Goal: Information Seeking & Learning: Learn about a topic

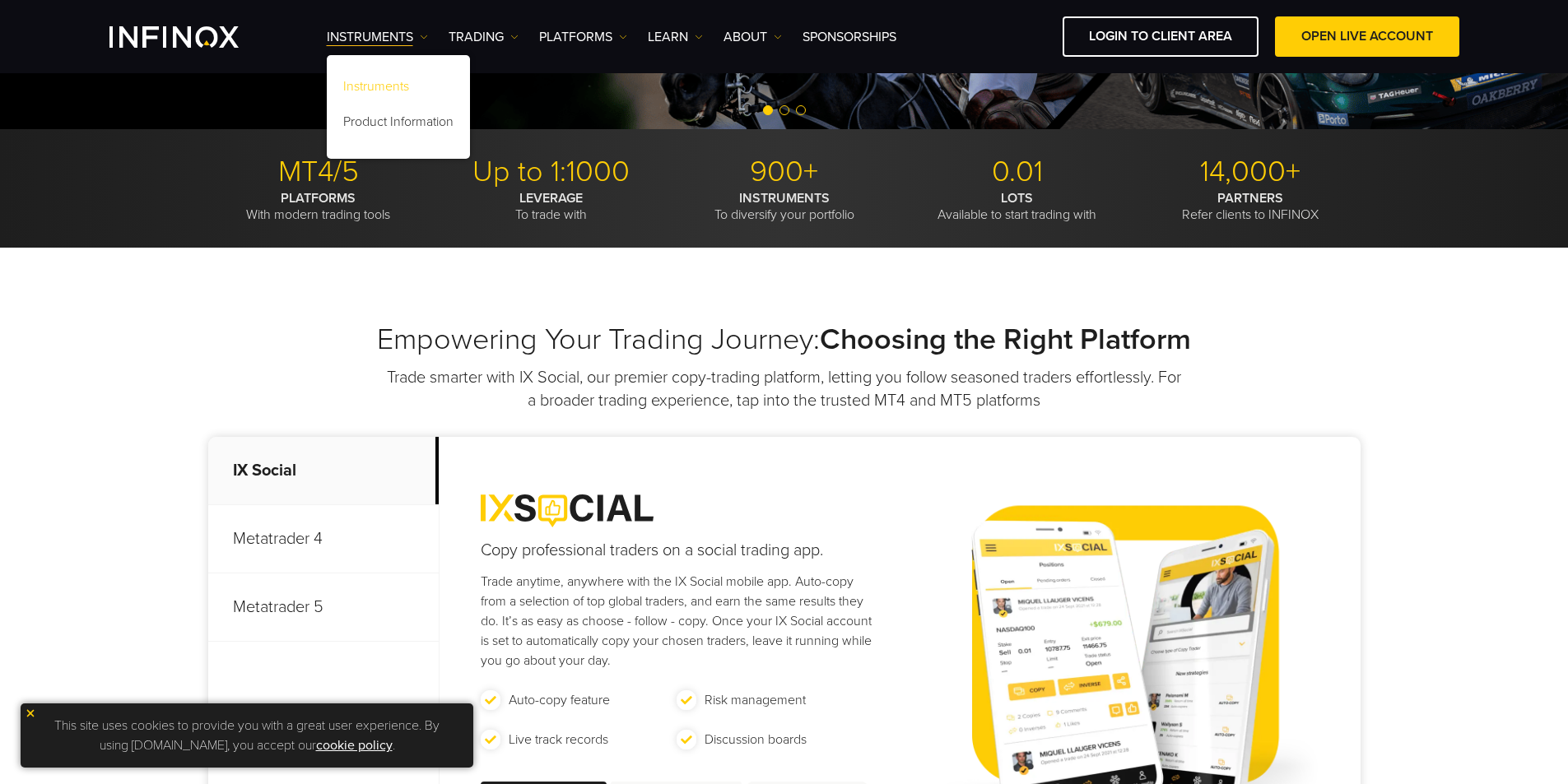
click at [418, 85] on link "Instruments" at bounding box center [398, 89] width 143 height 36
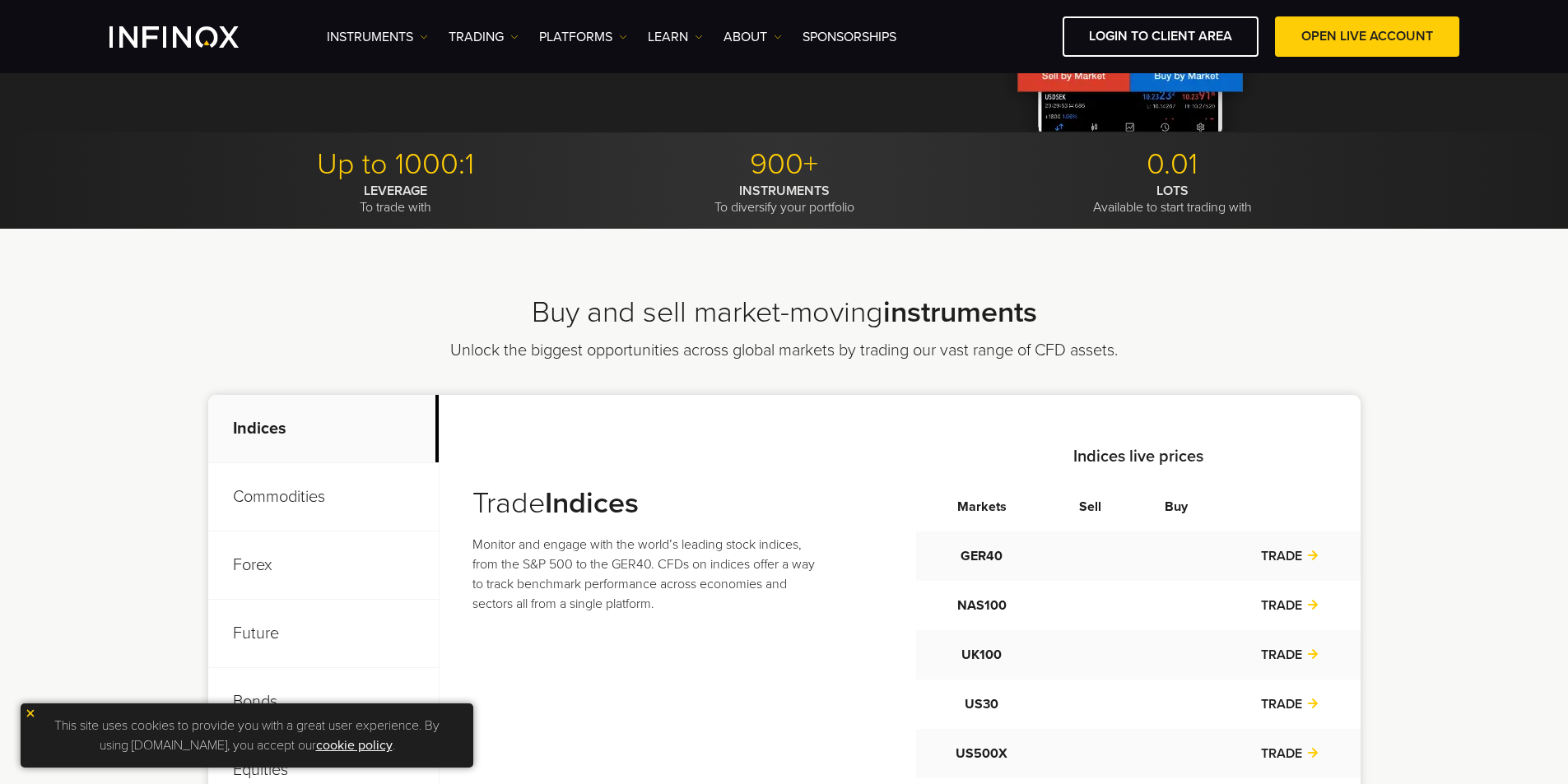
scroll to position [494, 0]
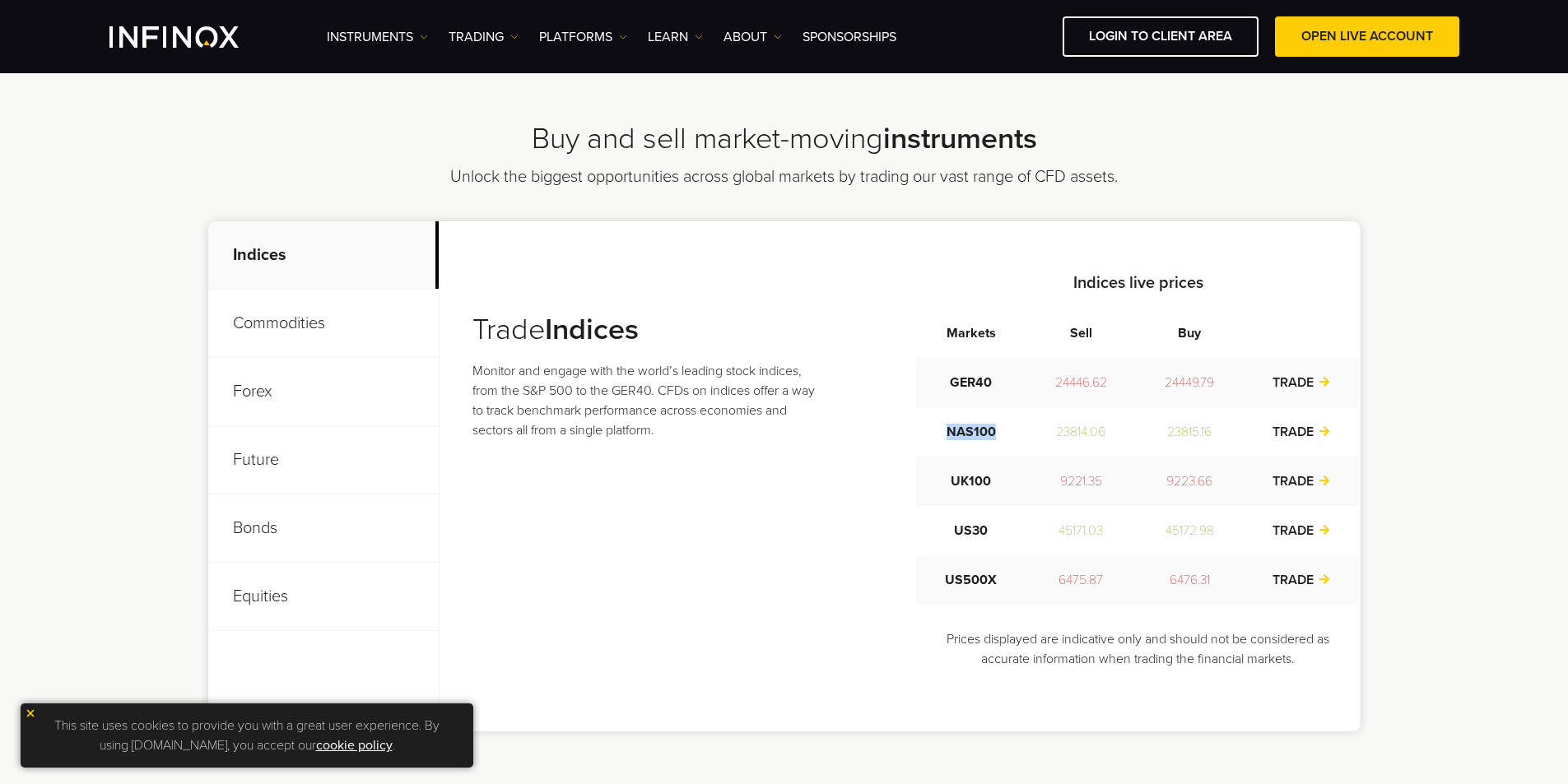
drag, startPoint x: 1009, startPoint y: 423, endPoint x: 927, endPoint y: 424, distance: 82.0
click at [927, 424] on td "NAS100" at bounding box center [971, 431] width 110 height 49
click at [1341, 153] on h2 "Buy and sell market-moving instruments" at bounding box center [784, 138] width 1152 height 36
click at [1201, 171] on div "Buy and sell market-moving instruments Unlock the biggest opportunities across …" at bounding box center [784, 425] width 1185 height 610
